Goal: Task Accomplishment & Management: Use online tool/utility

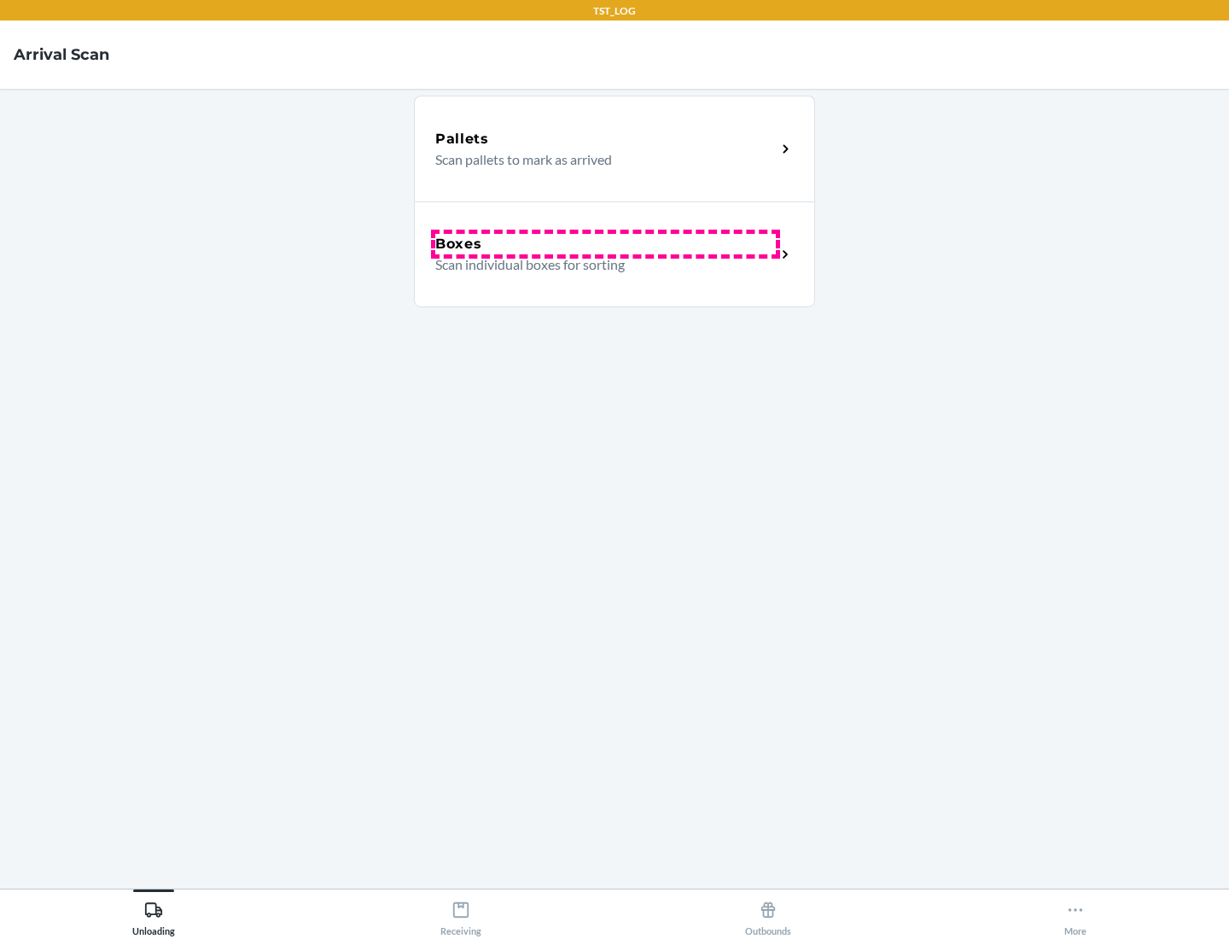
click at [605, 244] on div "Boxes" at bounding box center [605, 244] width 341 height 20
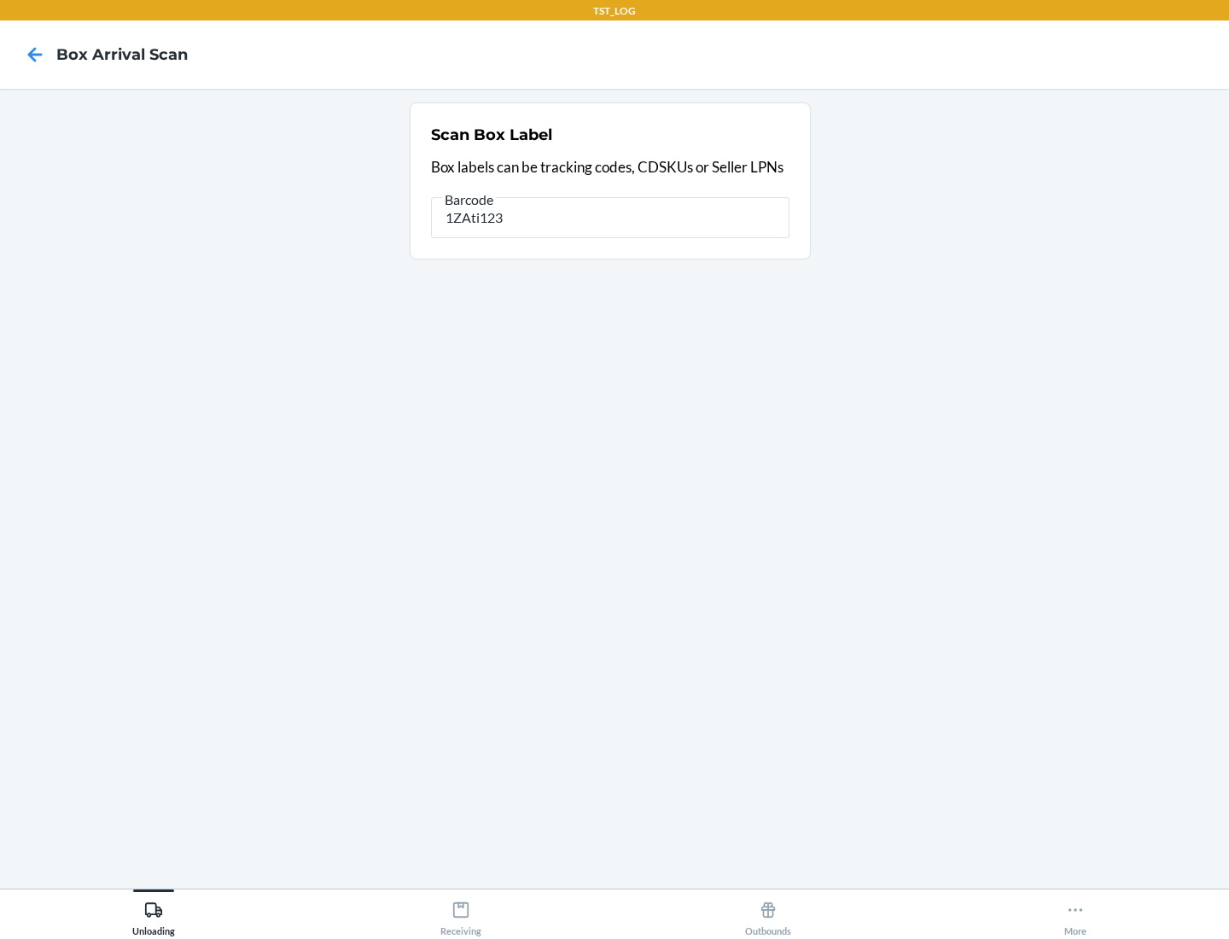
type input "1ZAti123"
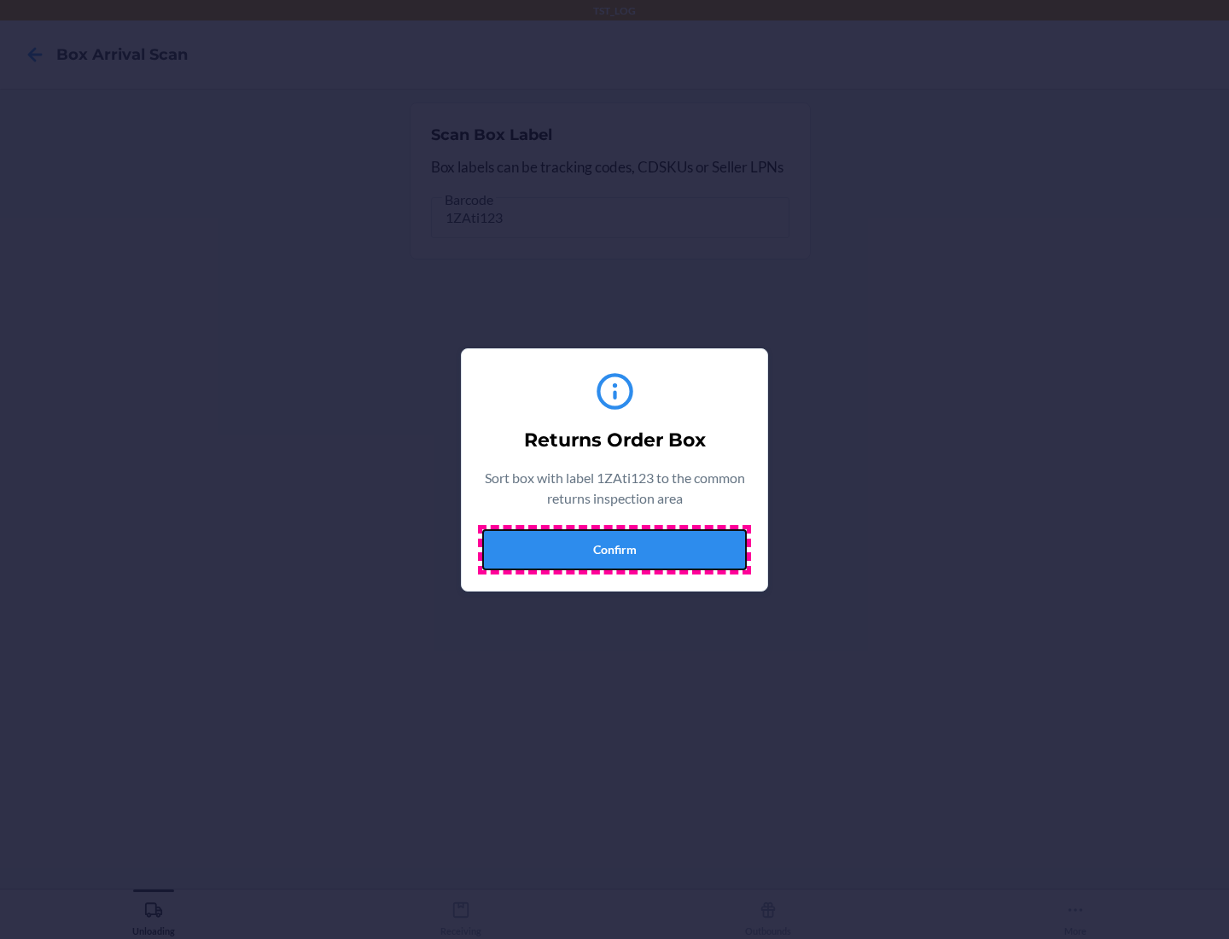
click at [615, 549] on button "Confirm" at bounding box center [614, 549] width 265 height 41
